Goal: Navigation & Orientation: Find specific page/section

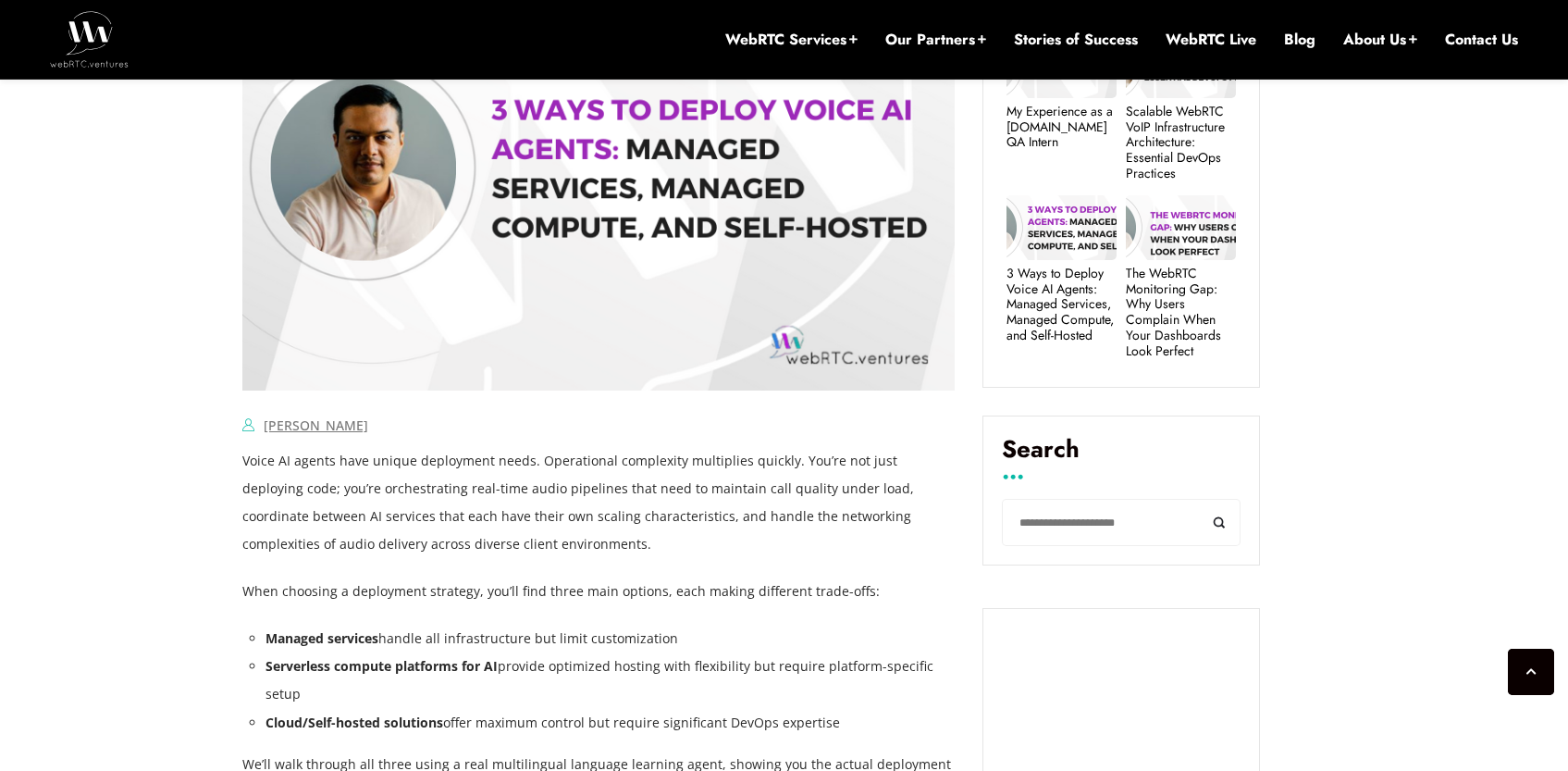
scroll to position [998, 0]
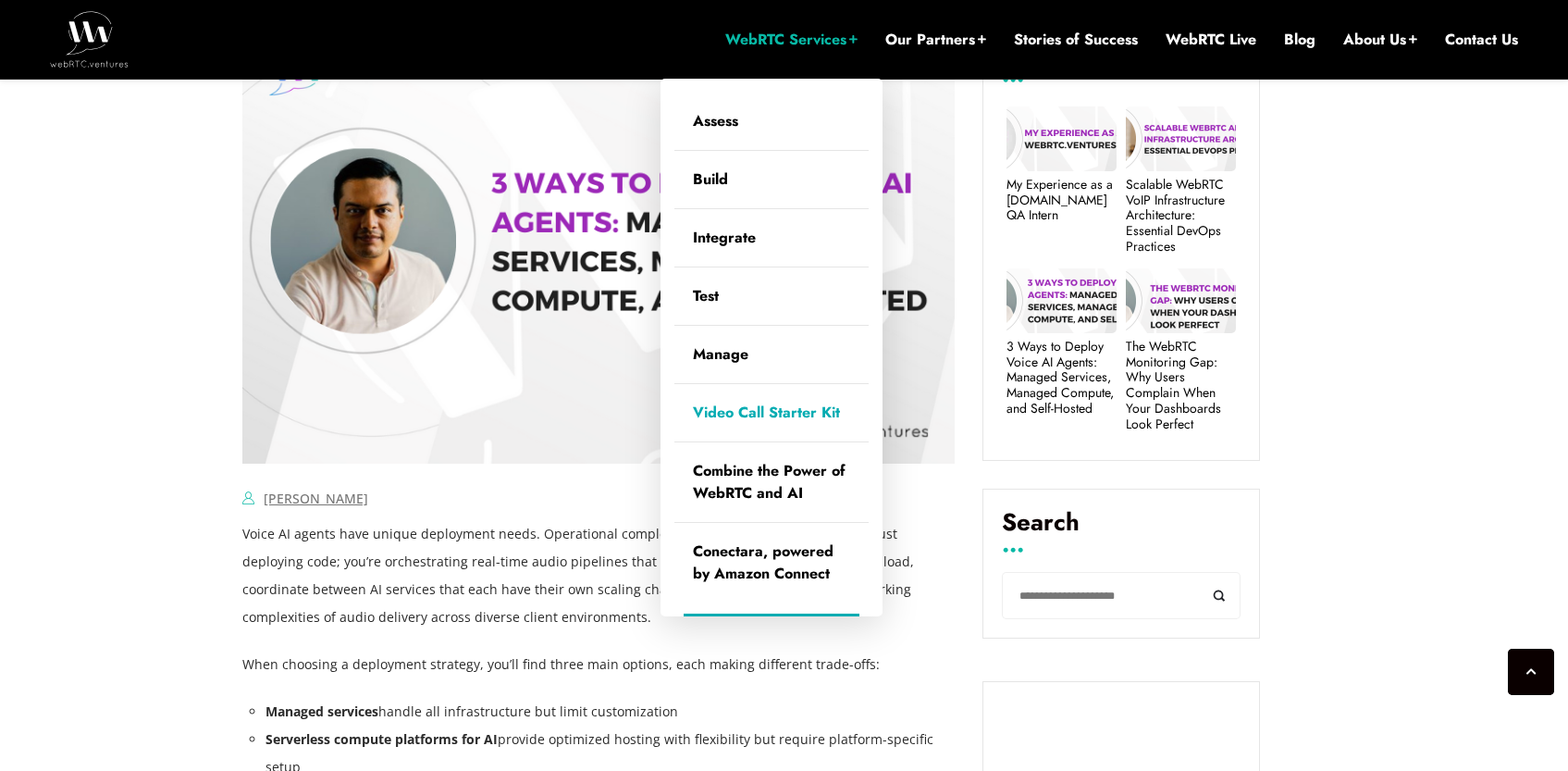
click at [751, 415] on link "Video Call Starter Kit" at bounding box center [772, 413] width 195 height 58
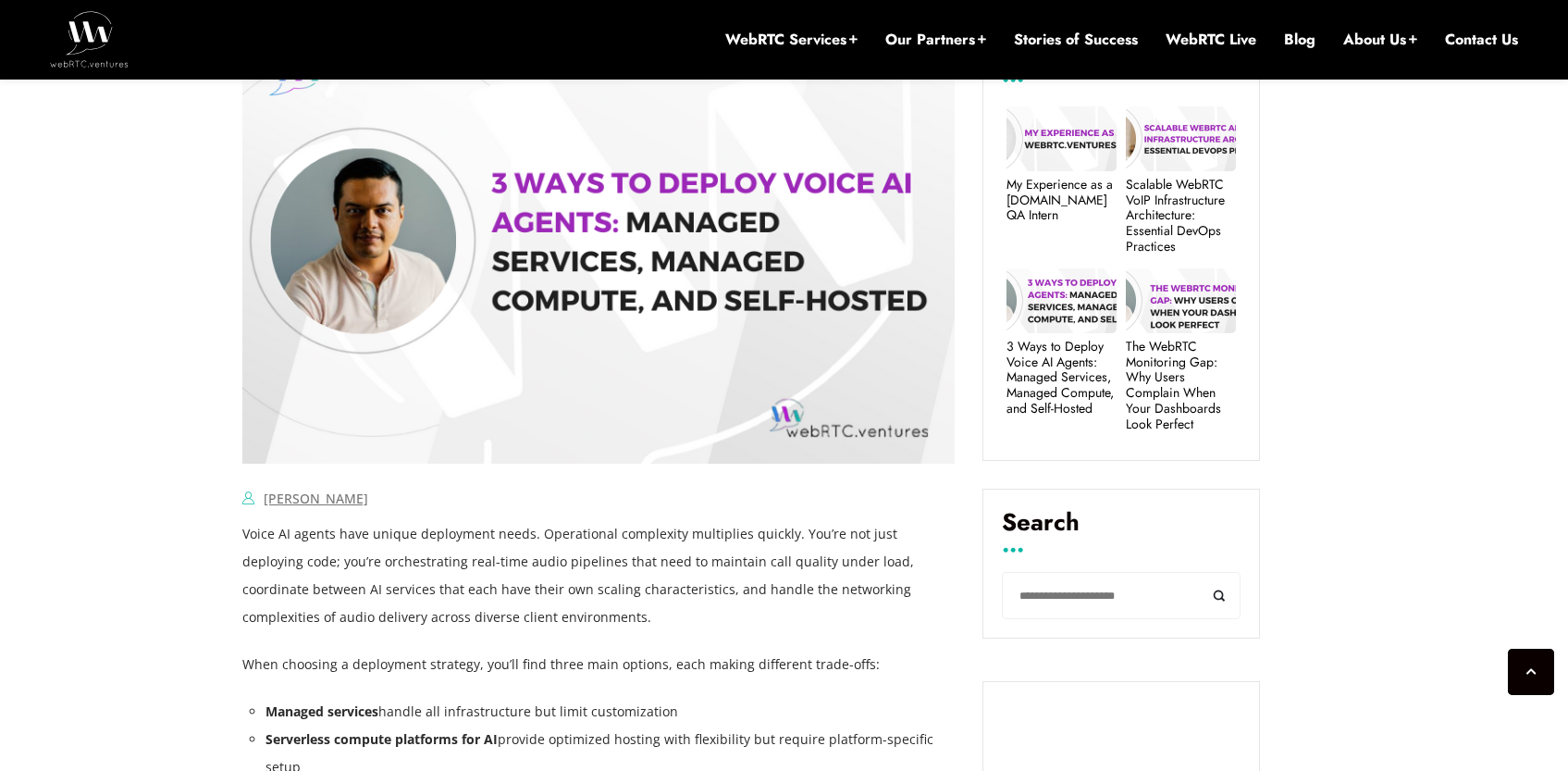
click at [412, 402] on img at bounding box center [598, 241] width 713 height 445
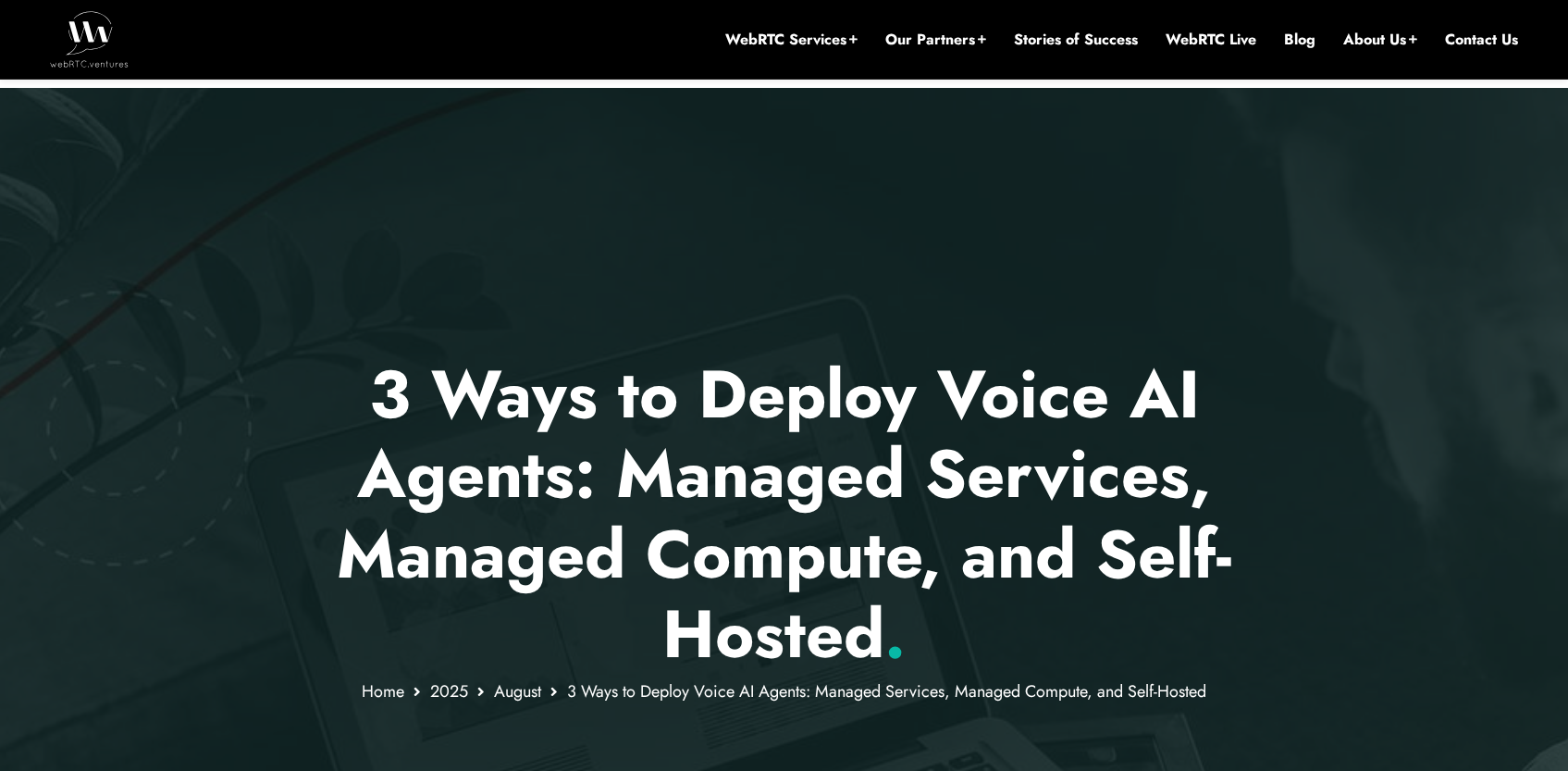
scroll to position [0, 0]
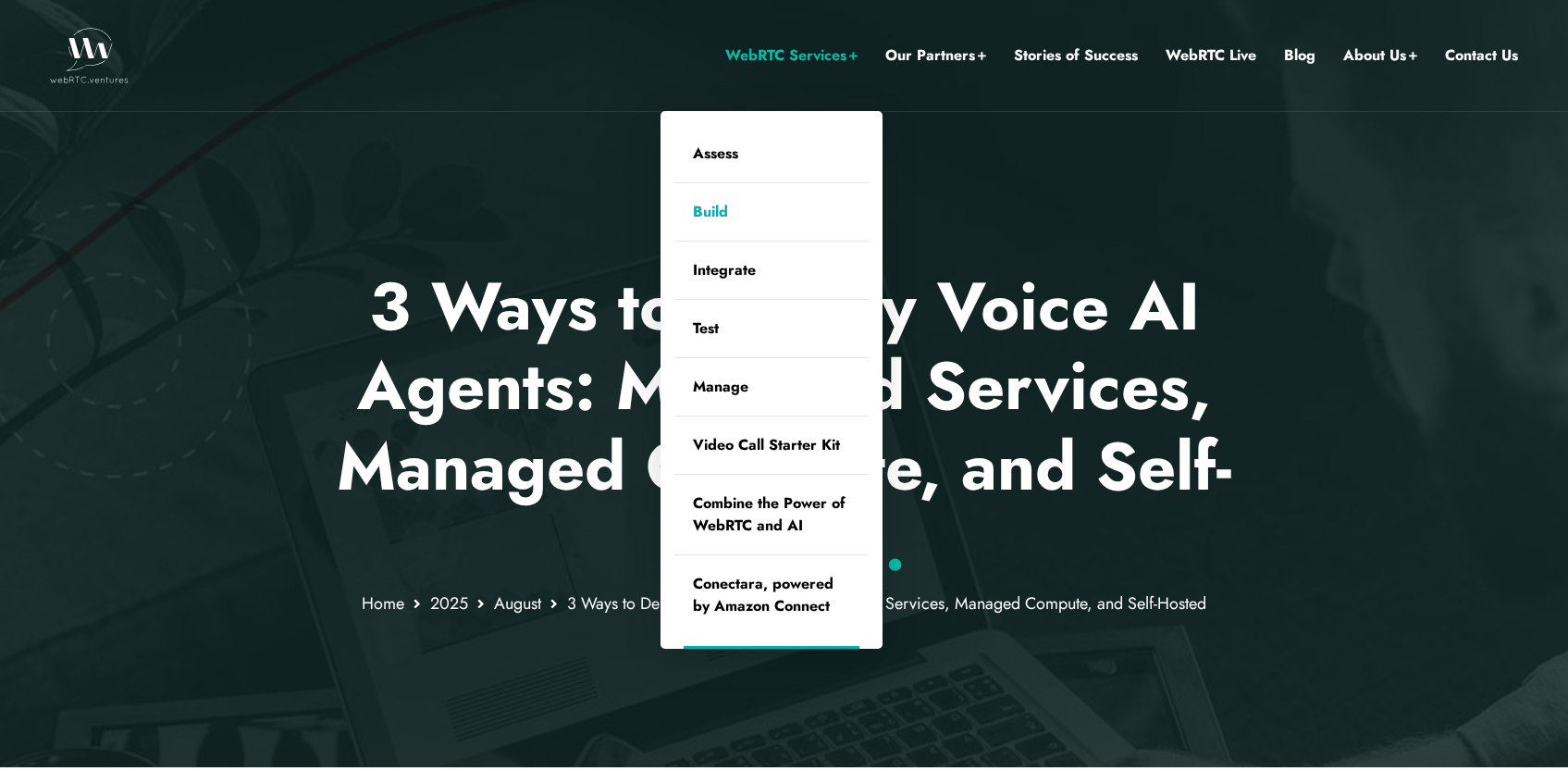
click at [716, 218] on link "Build" at bounding box center [772, 212] width 195 height 58
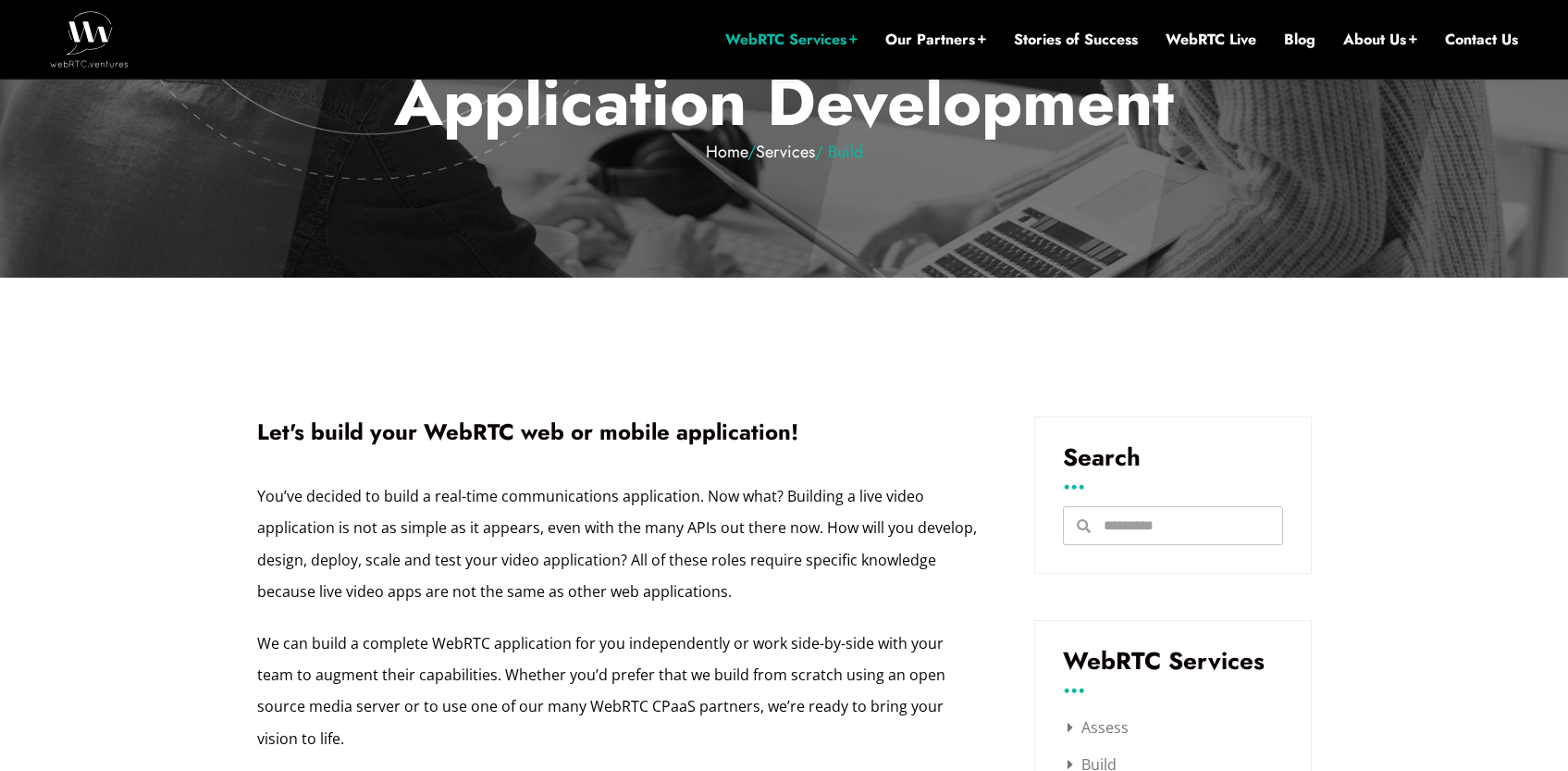
scroll to position [372, 0]
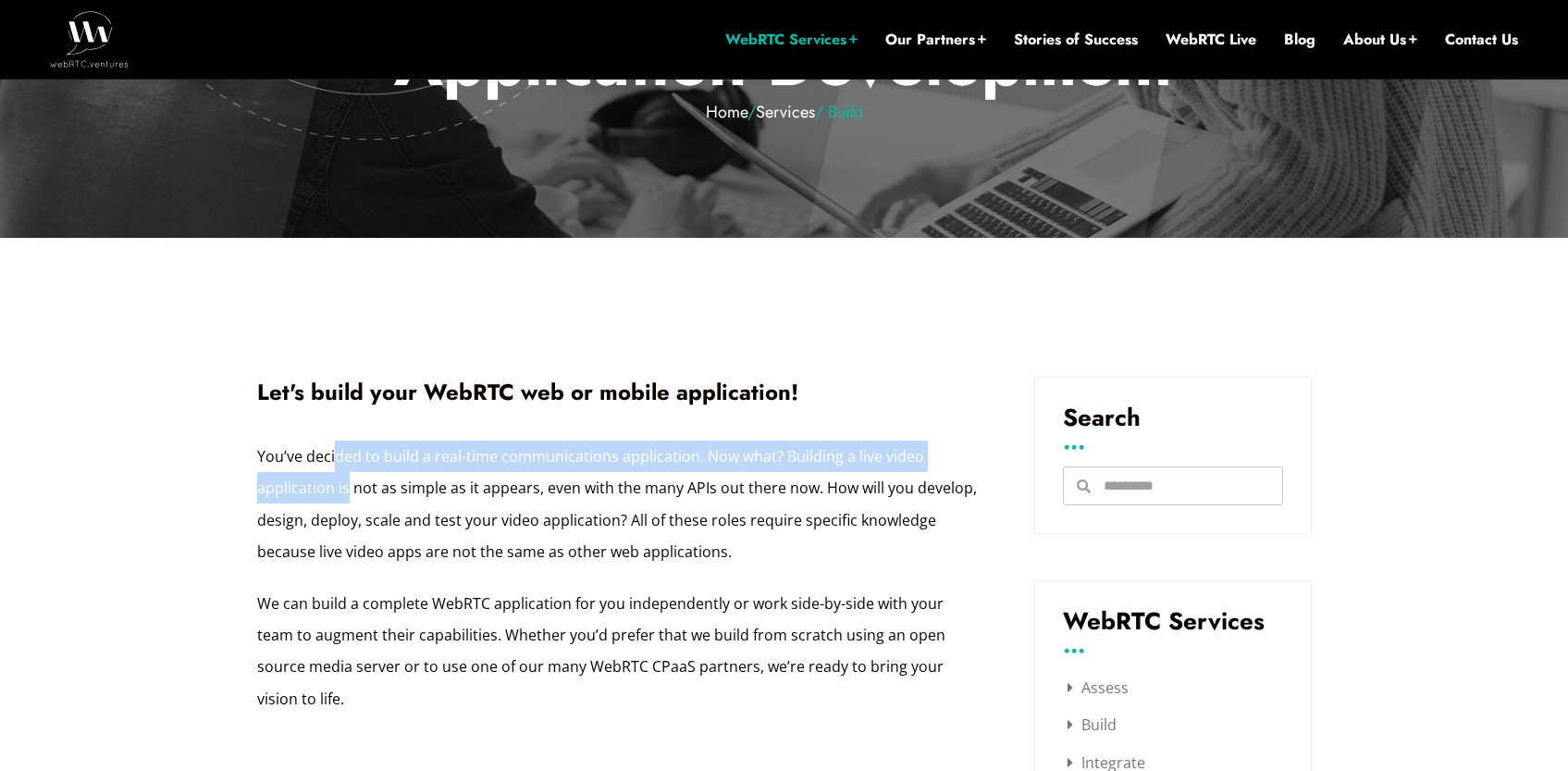
drag, startPoint x: 335, startPoint y: 461, endPoint x: 344, endPoint y: 499, distance: 39.1
click at [344, 499] on p "You’ve decided to build a real-time communications application. Now what? Build…" at bounding box center [617, 504] width 721 height 128
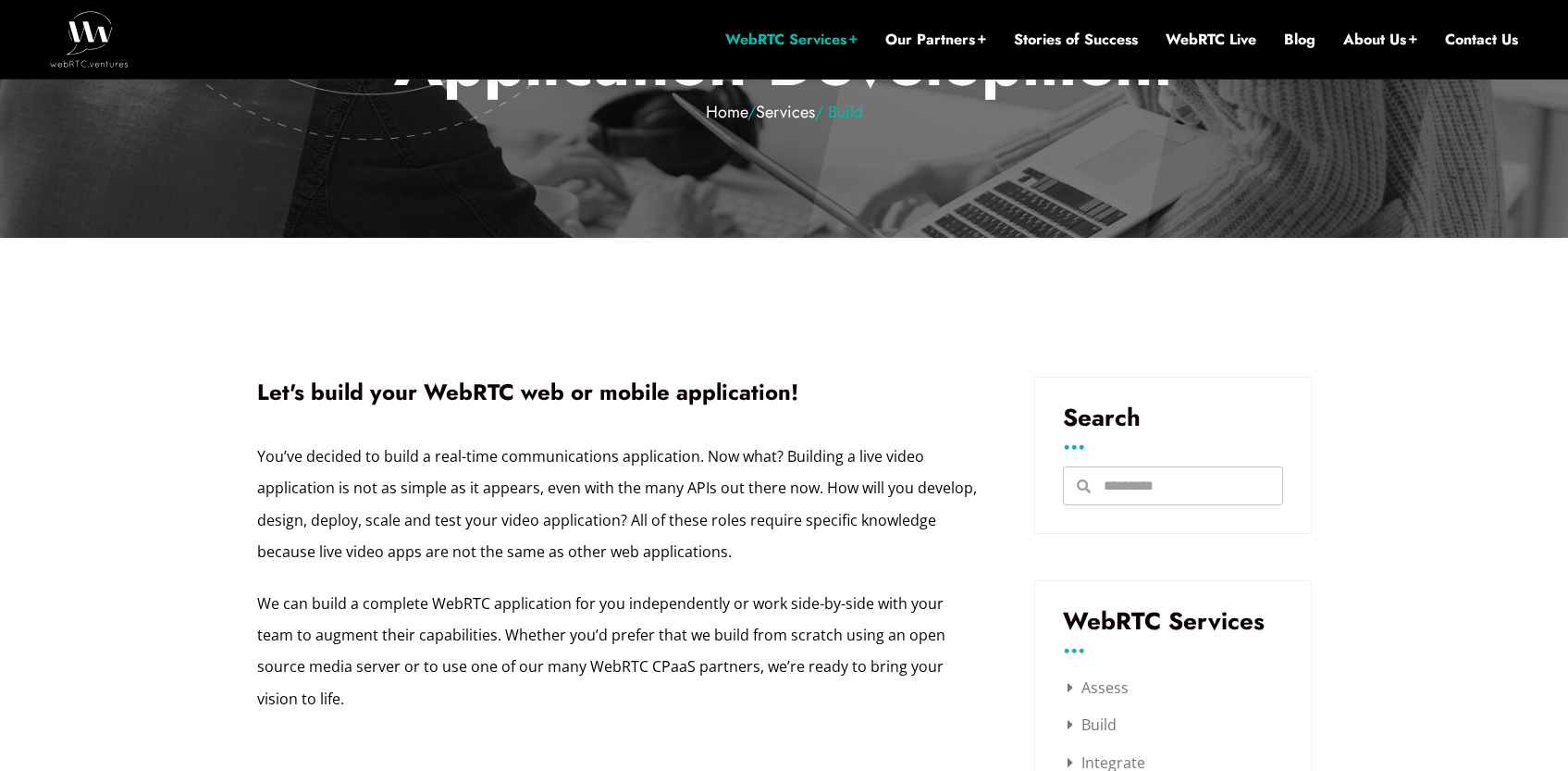
click at [347, 515] on p "You’ve decided to build a real-time communications application. Now what? Build…" at bounding box center [617, 504] width 721 height 128
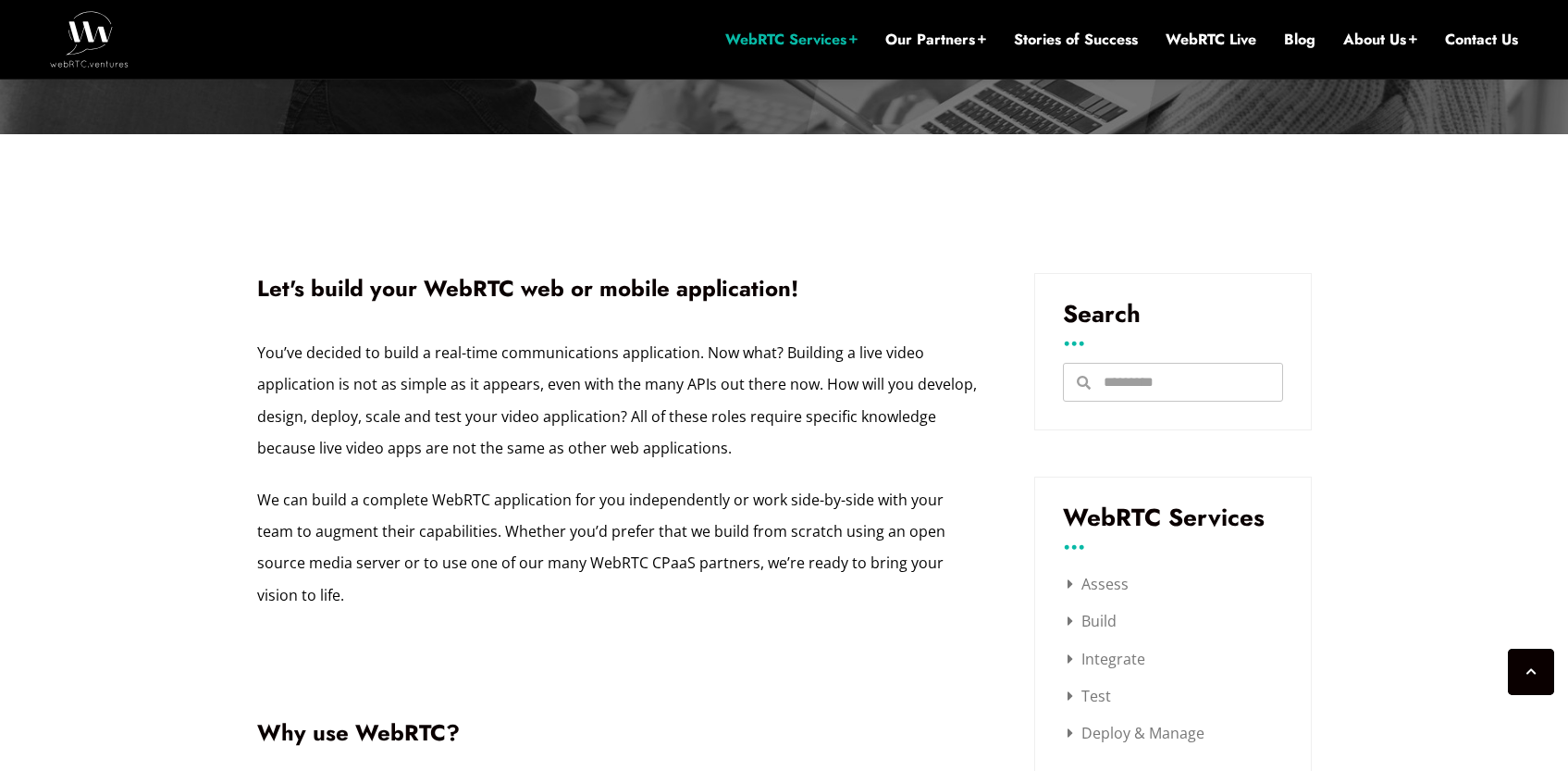
scroll to position [503, 0]
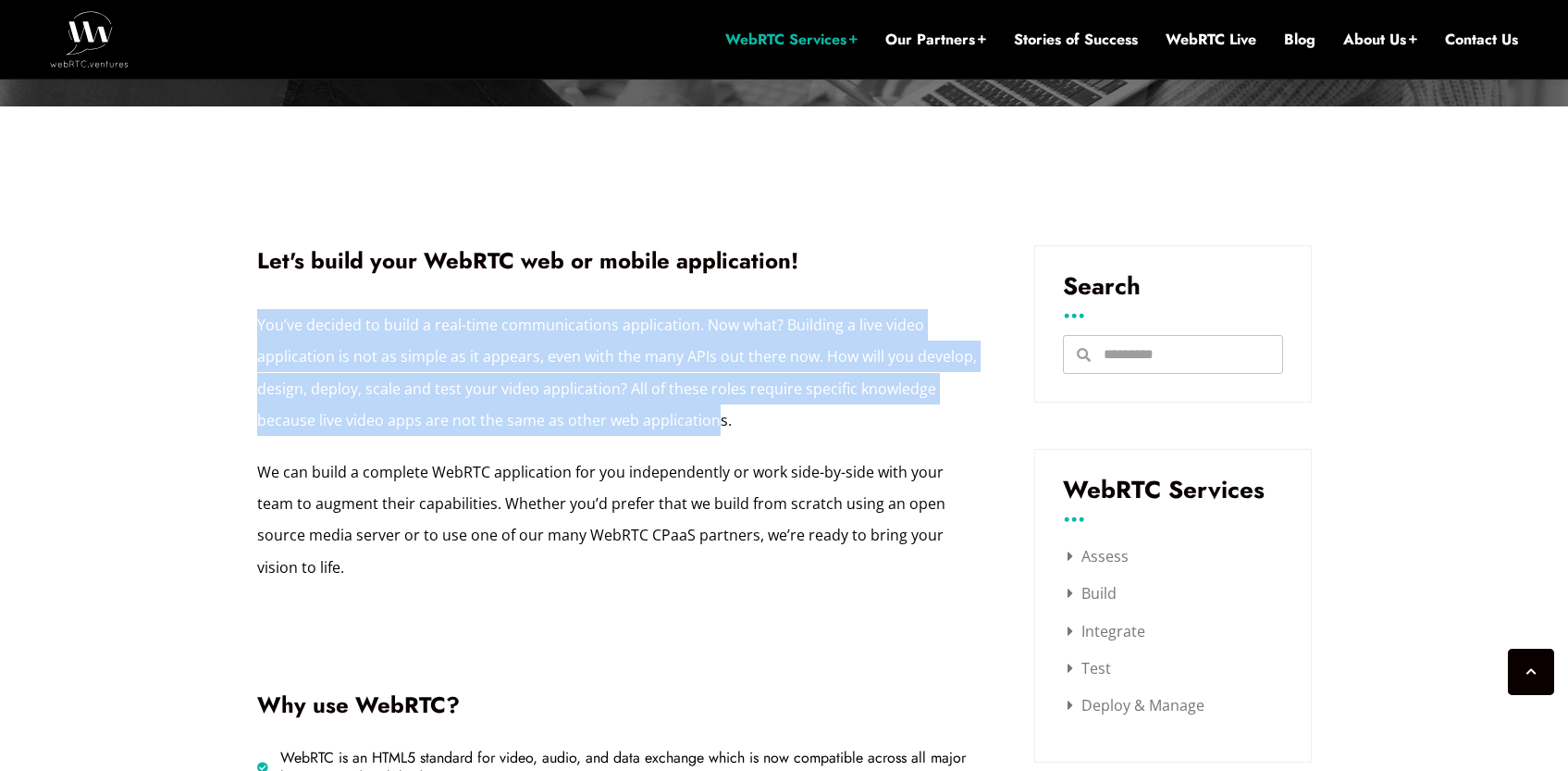
drag, startPoint x: 253, startPoint y: 321, endPoint x: 715, endPoint y: 416, distance: 471.7
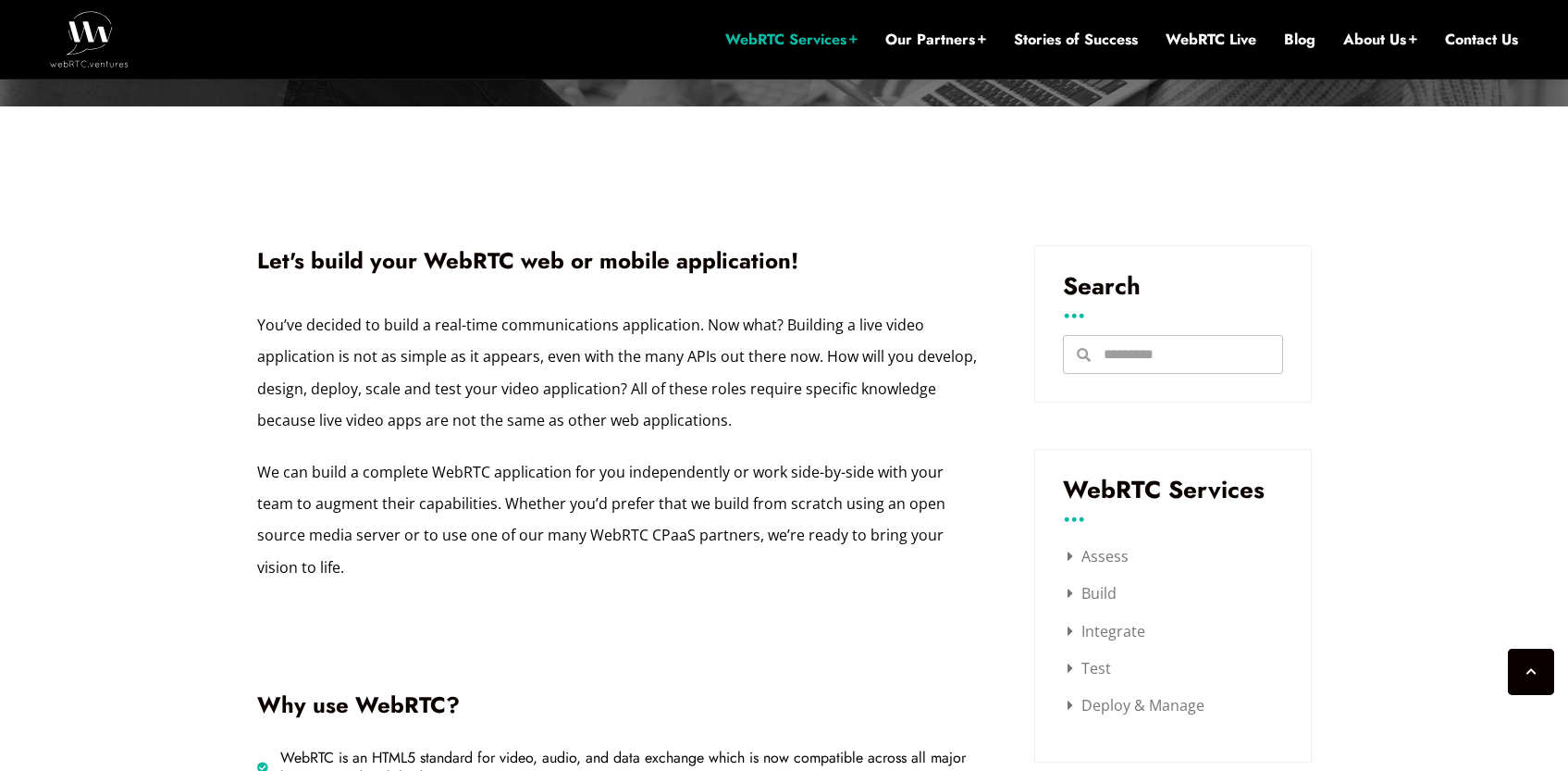
click at [741, 417] on p "You’ve decided to build a real-time communications application. Now what? Build…" at bounding box center [617, 372] width 721 height 128
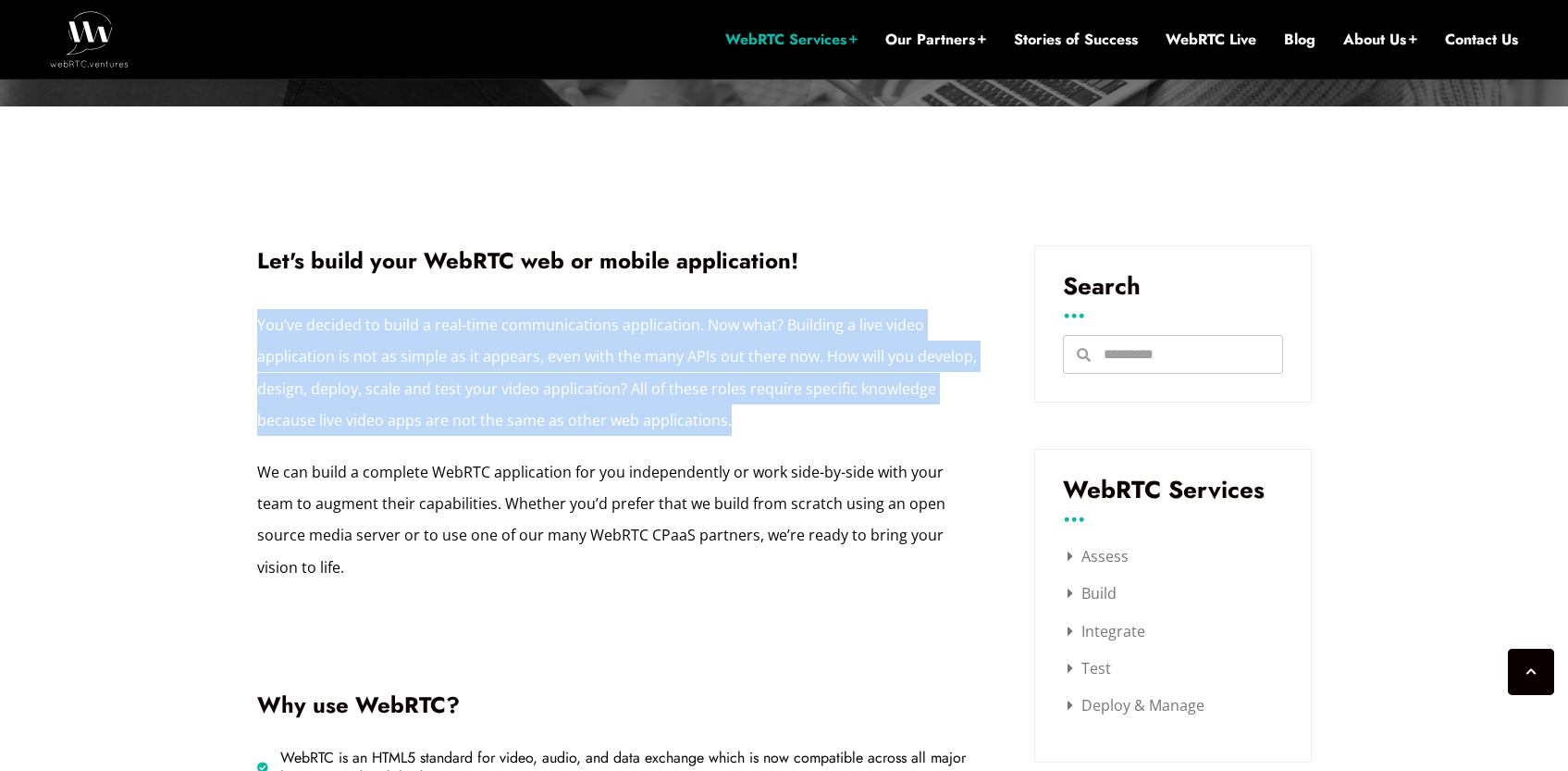
drag, startPoint x: 736, startPoint y: 419, endPoint x: 244, endPoint y: 326, distance: 500.7
click at [281, 470] on p "We can build a complete WebRTC application for you independently or work side-b…" at bounding box center [617, 520] width 721 height 128
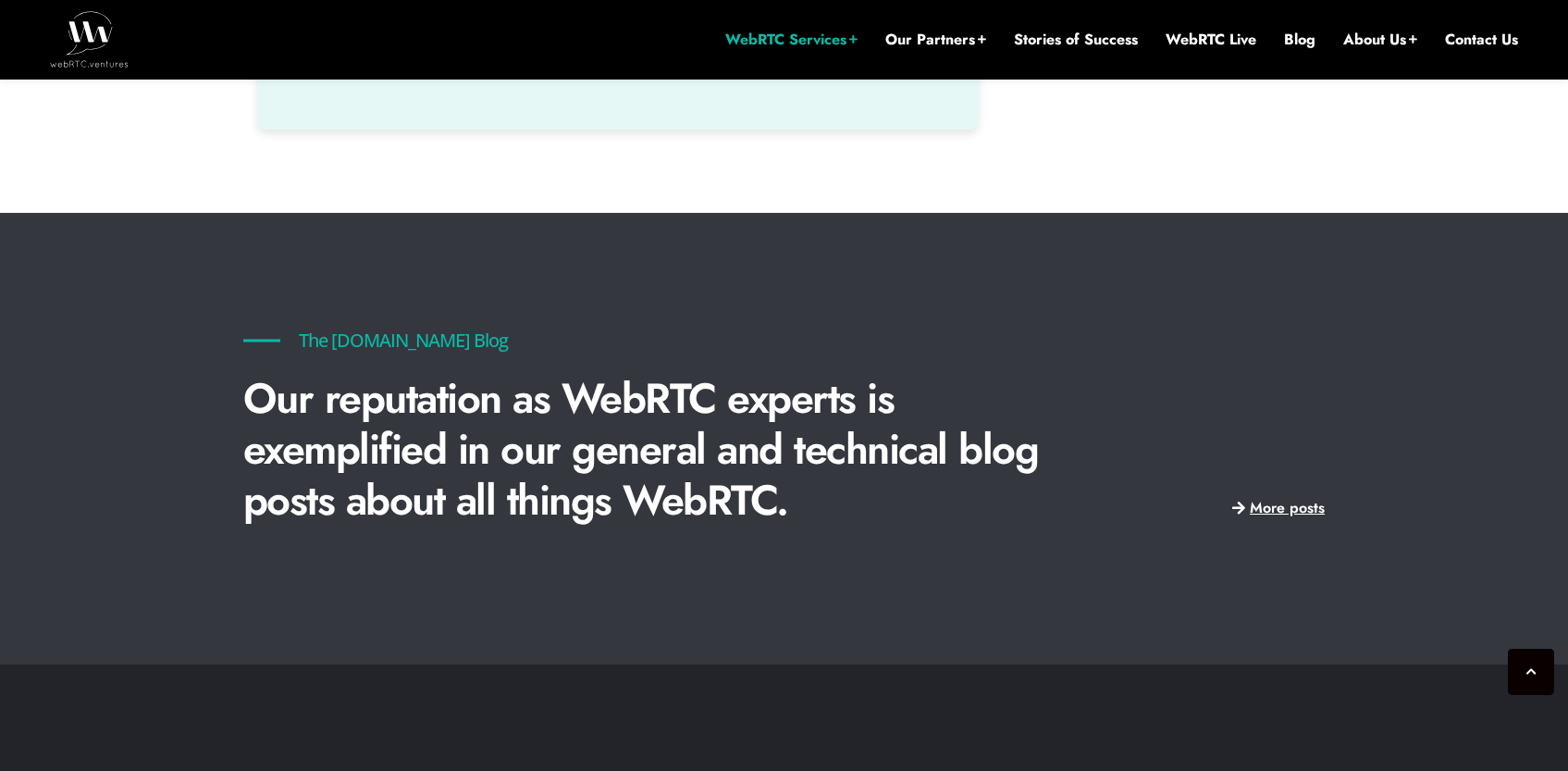
scroll to position [4063, 0]
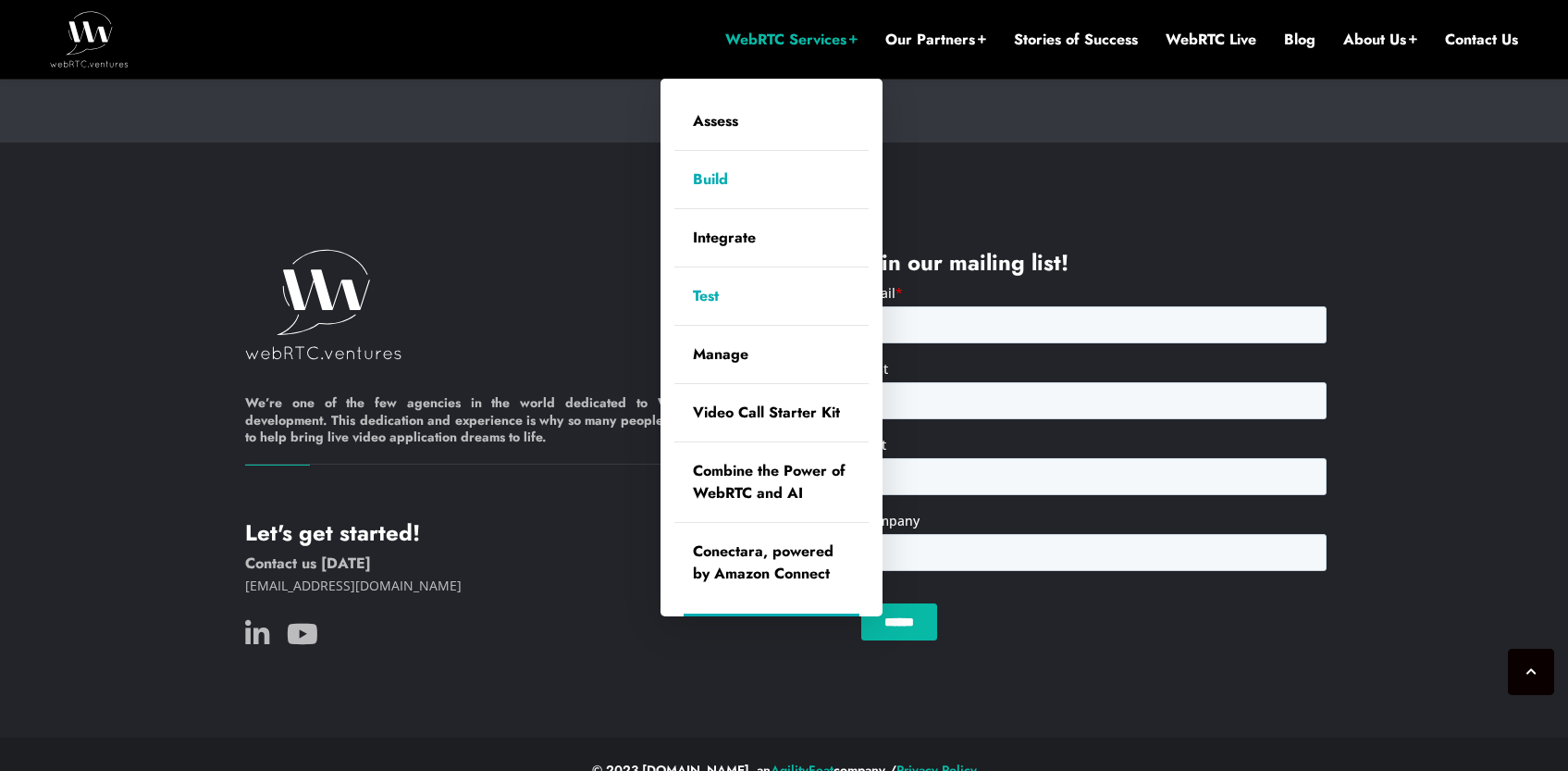
click at [713, 296] on link "Test" at bounding box center [772, 296] width 195 height 58
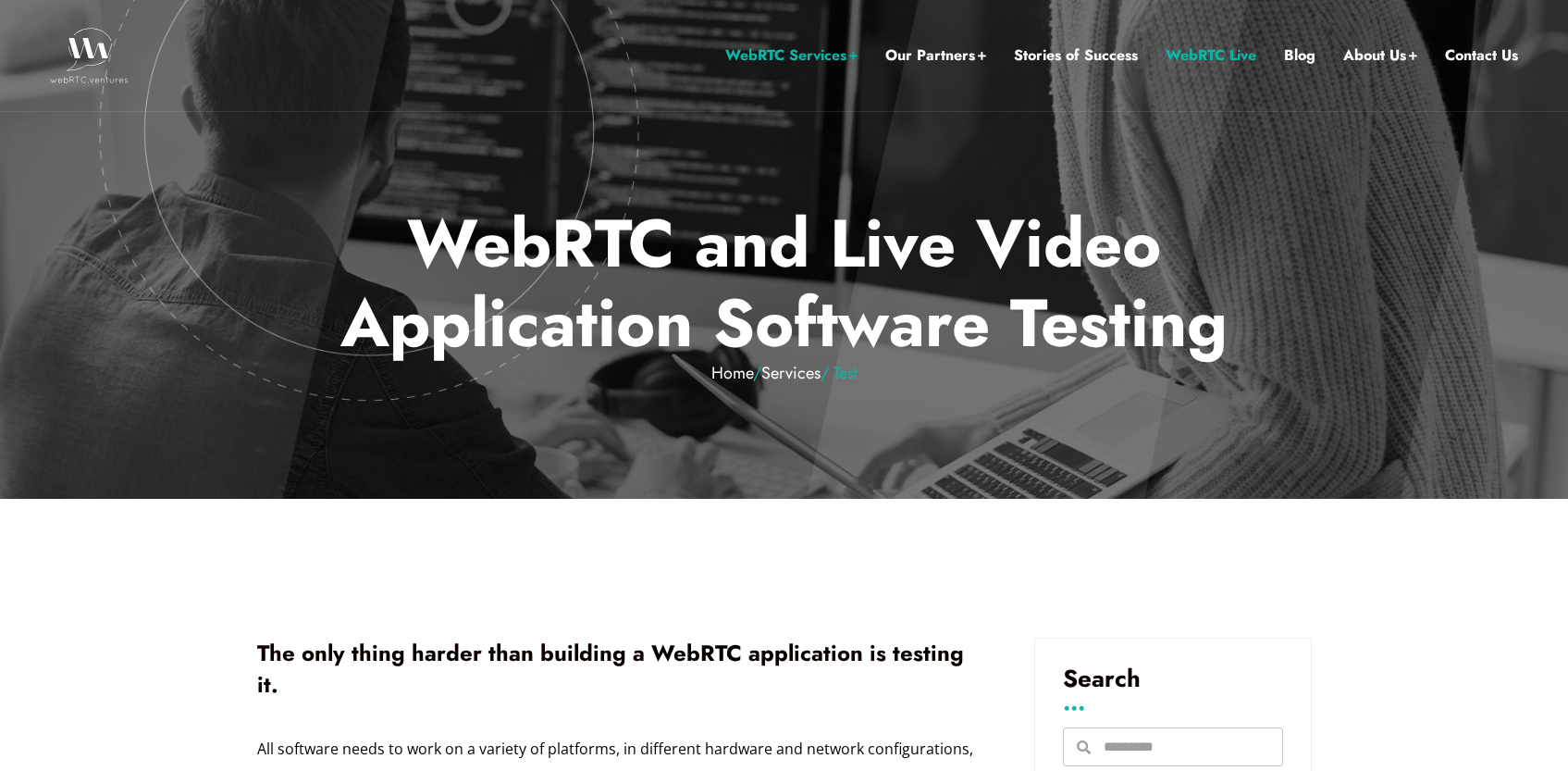
click at [1186, 52] on link "WebRTC Live" at bounding box center [1211, 56] width 90 height 24
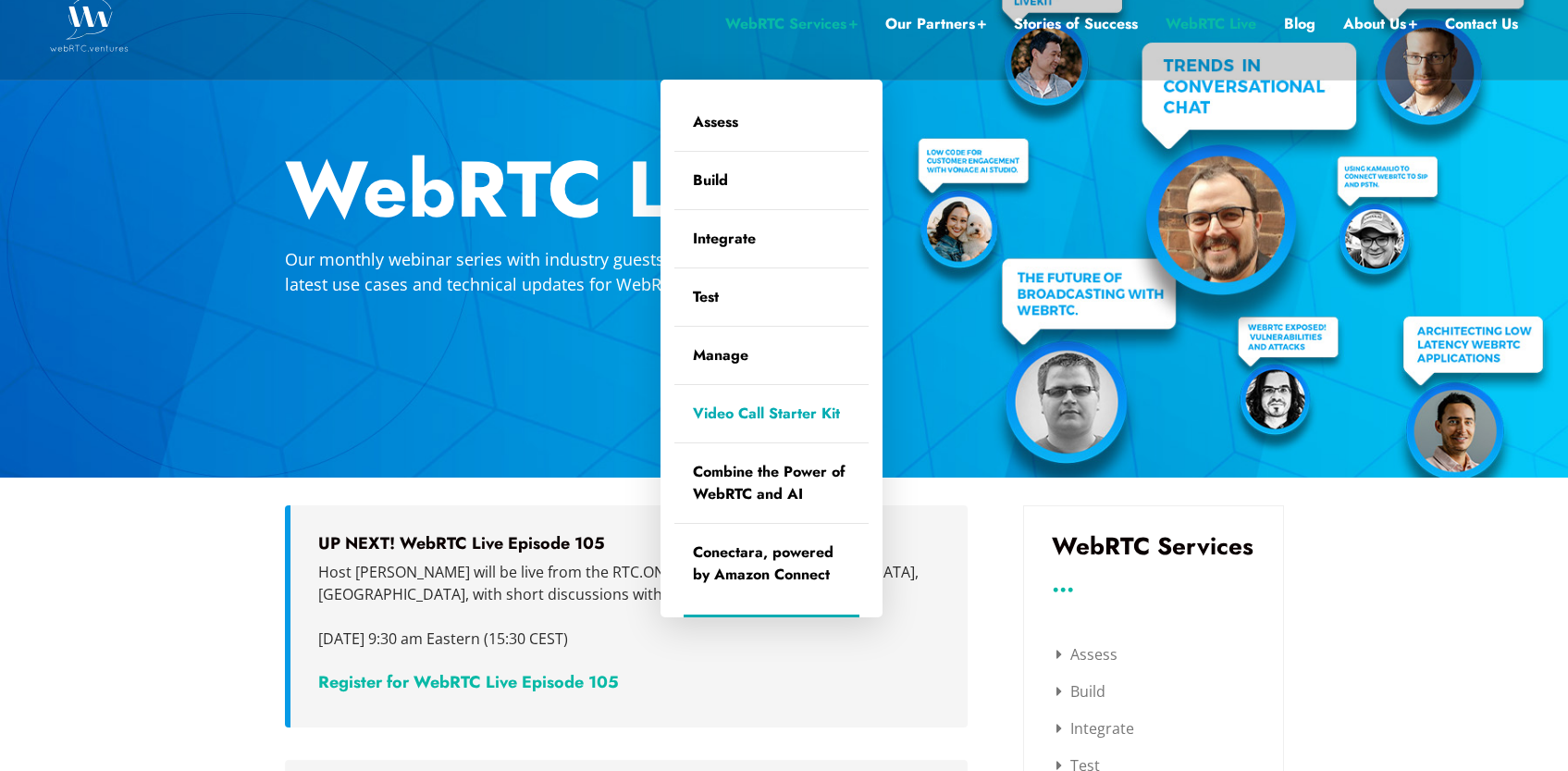
scroll to position [48, 0]
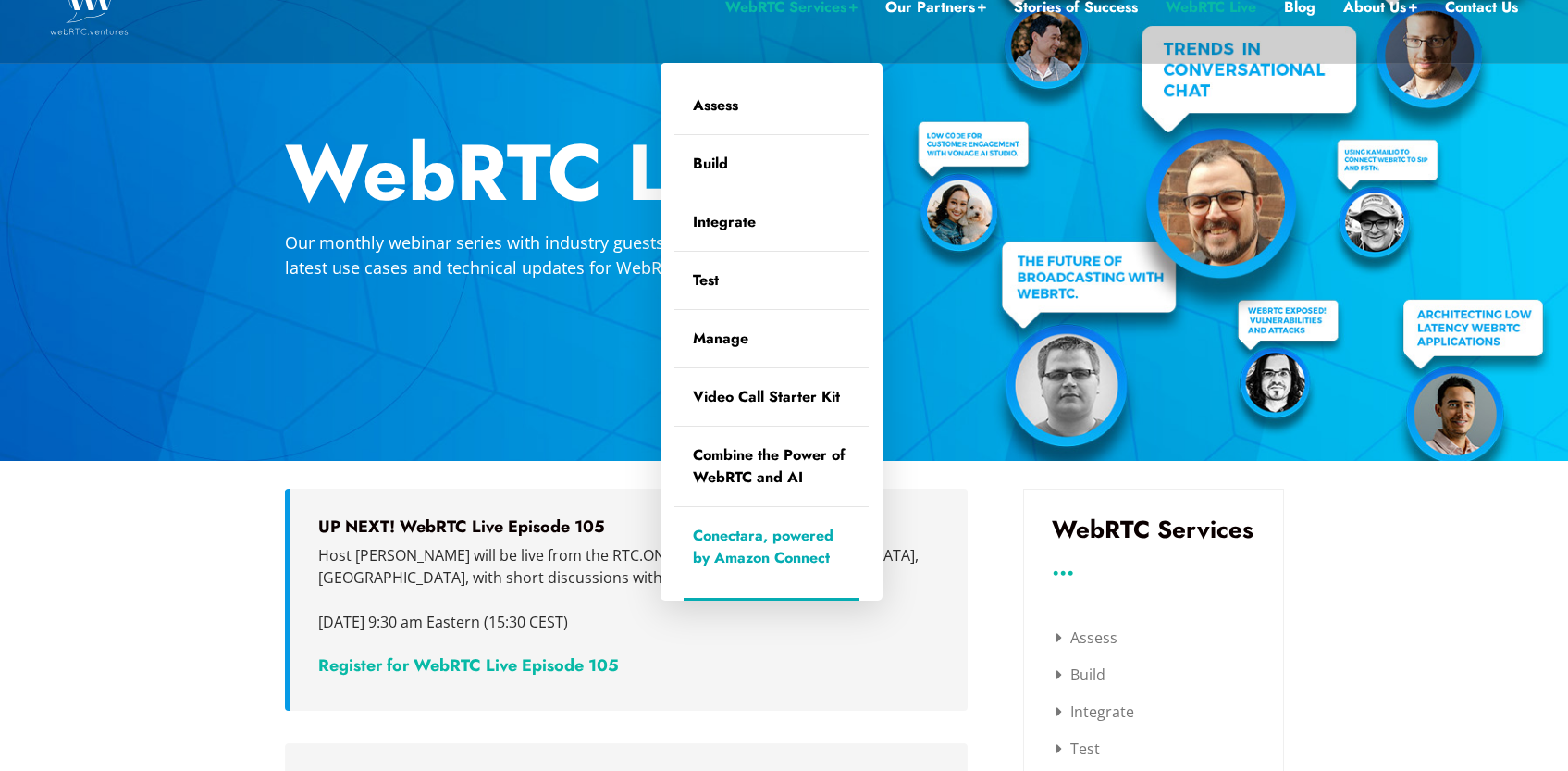
click at [732, 541] on link "Conectara, powered by Amazon Connect" at bounding box center [772, 547] width 195 height 79
